Goal: Task Accomplishment & Management: Use online tool/utility

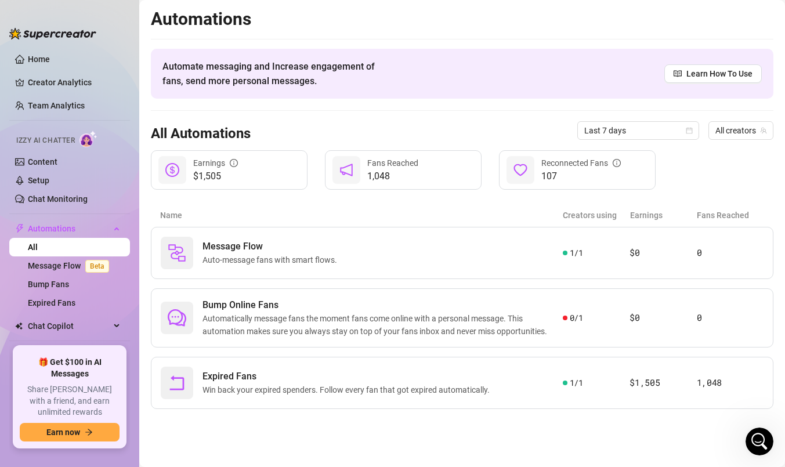
scroll to position [2, 0]
click at [56, 267] on link "Message Flow Beta" at bounding box center [71, 265] width 86 height 9
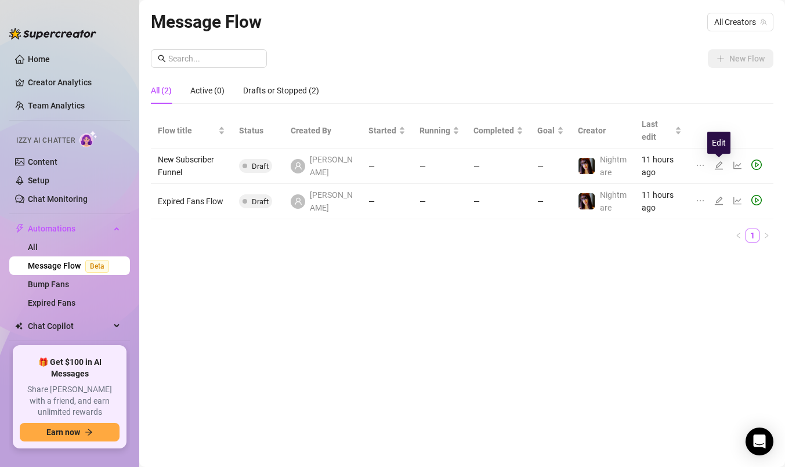
click at [715, 165] on icon "edit" at bounding box center [718, 165] width 9 height 9
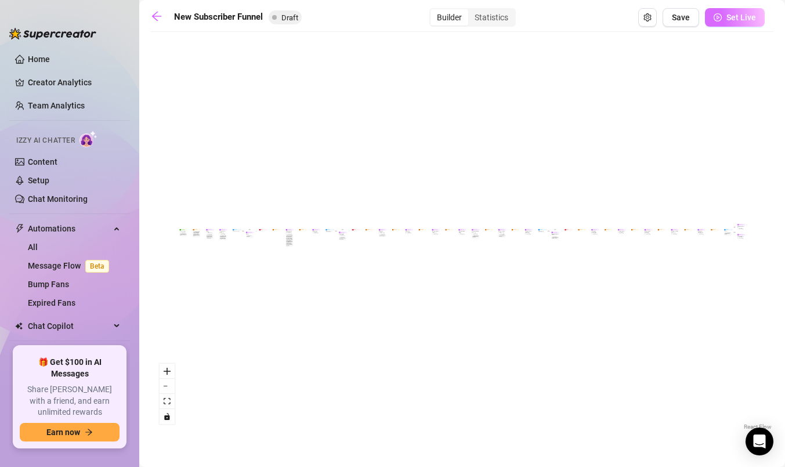
click at [722, 15] on button "Set Live" at bounding box center [735, 17] width 60 height 19
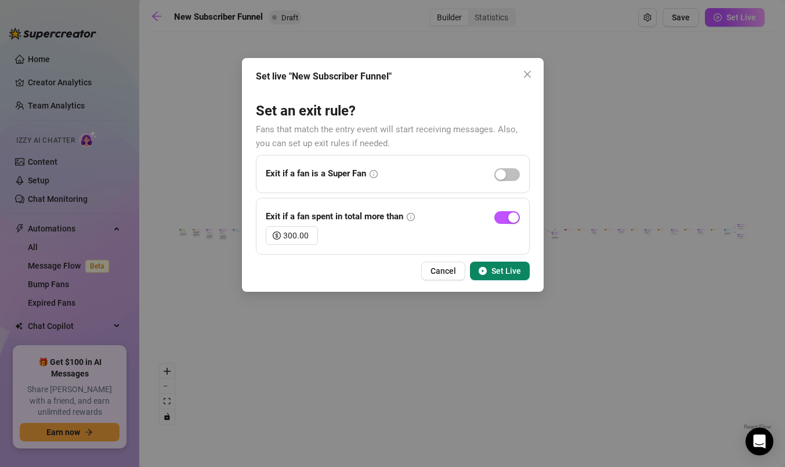
click at [483, 270] on icon "play-circle" at bounding box center [483, 271] width 8 height 8
